Goal: Task Accomplishment & Management: Manage account settings

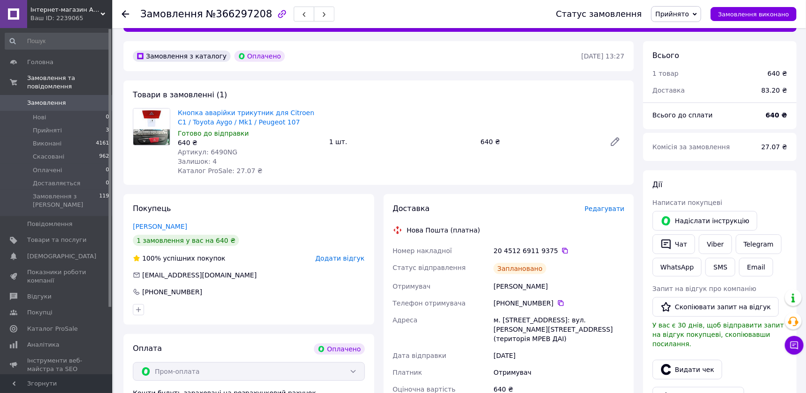
scroll to position [140, 0]
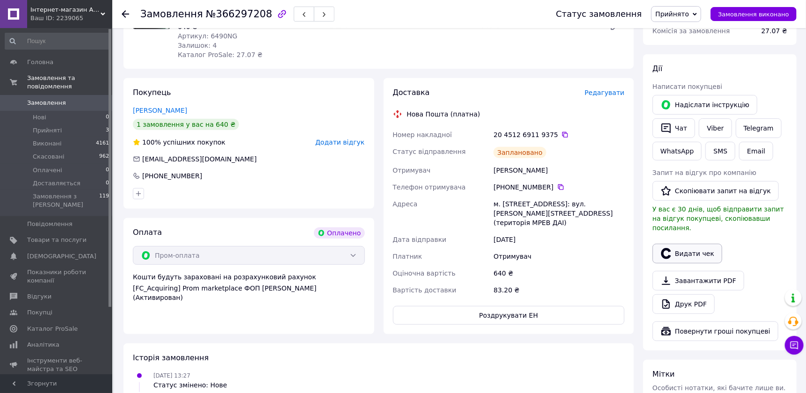
click at [692, 244] on button "Видати чек" at bounding box center [687, 254] width 70 height 20
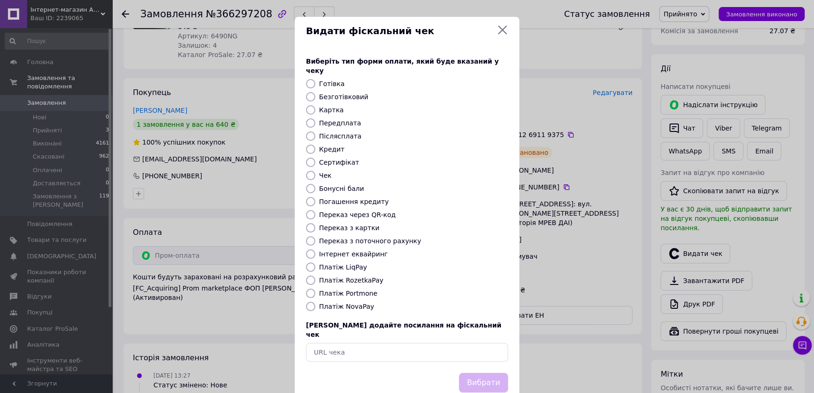
click at [359, 276] on label "Платіж RozetkaPay" at bounding box center [351, 279] width 64 height 7
click at [315, 275] on input "Платіж RozetkaPay" at bounding box center [310, 279] width 9 height 9
radio input "true"
click at [480, 373] on button "Вибрати" at bounding box center [483, 383] width 49 height 20
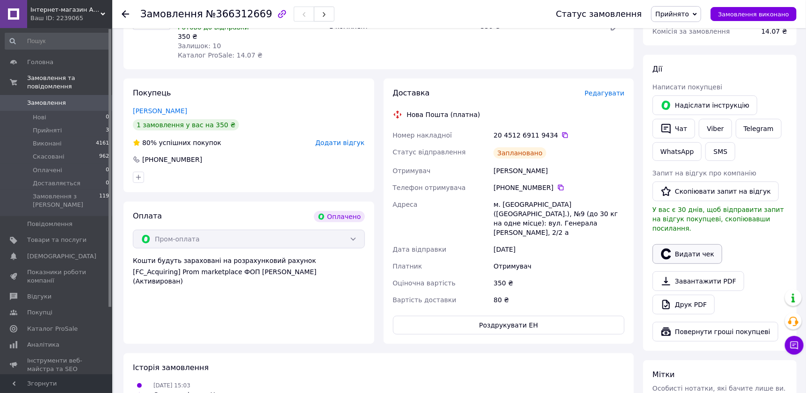
scroll to position [140, 0]
click at [671, 248] on icon "button" at bounding box center [665, 253] width 11 height 11
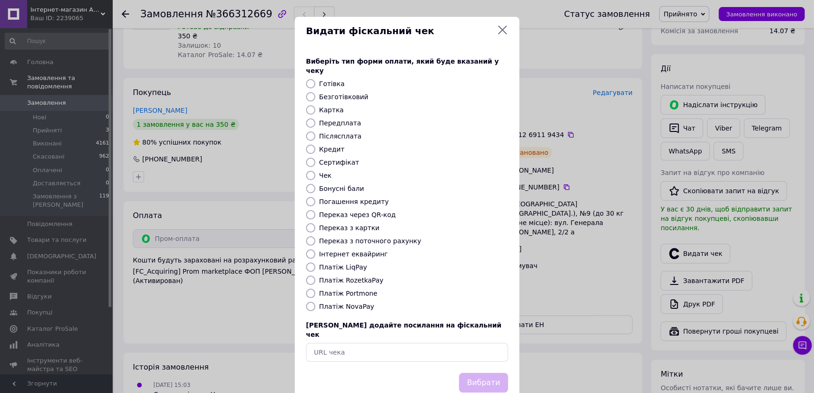
click at [346, 276] on label "Платіж RozetkaPay" at bounding box center [351, 279] width 64 height 7
click at [315, 275] on input "Платіж RozetkaPay" at bounding box center [310, 279] width 9 height 9
radio input "true"
click at [484, 373] on button "Вибрати" at bounding box center [483, 383] width 49 height 20
